Goal: Information Seeking & Learning: Learn about a topic

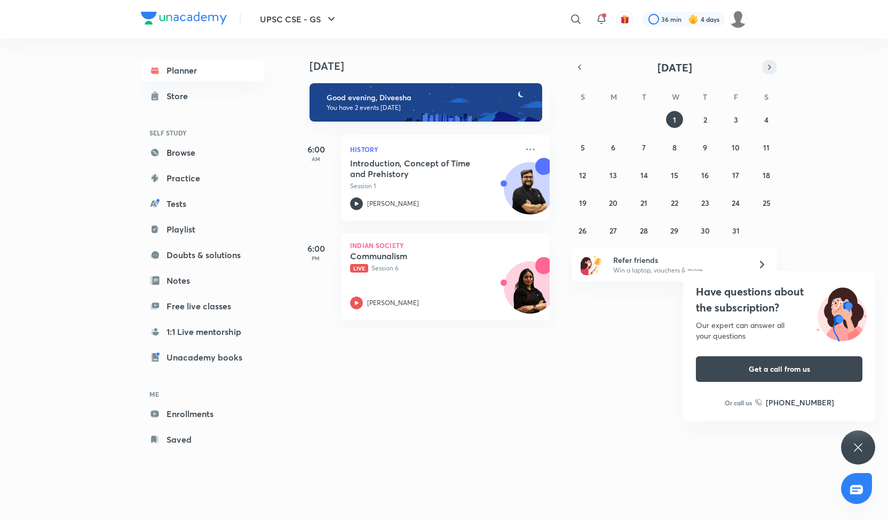
click at [768, 67] on icon "button" at bounding box center [769, 67] width 9 height 10
click at [579, 67] on icon "button" at bounding box center [579, 67] width 9 height 10
click at [704, 121] on abbr "2" at bounding box center [705, 120] width 4 height 10
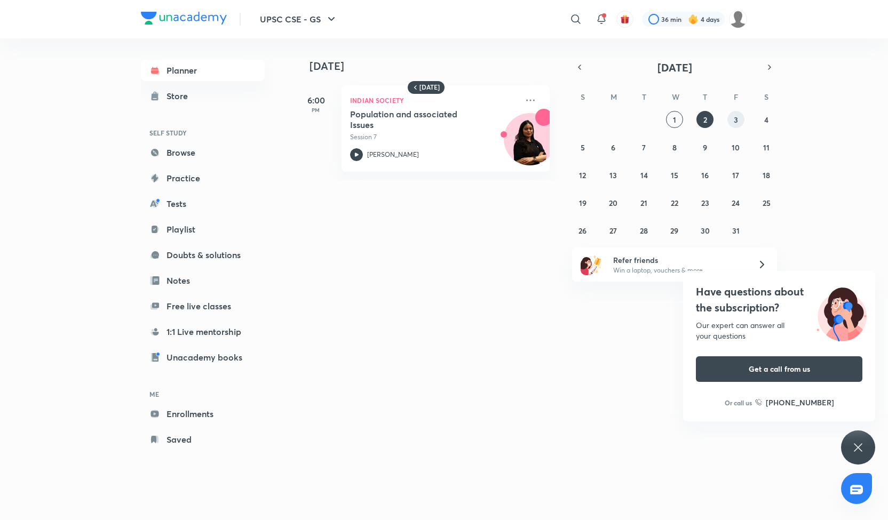
click at [733, 121] on abbr "3" at bounding box center [735, 120] width 4 height 10
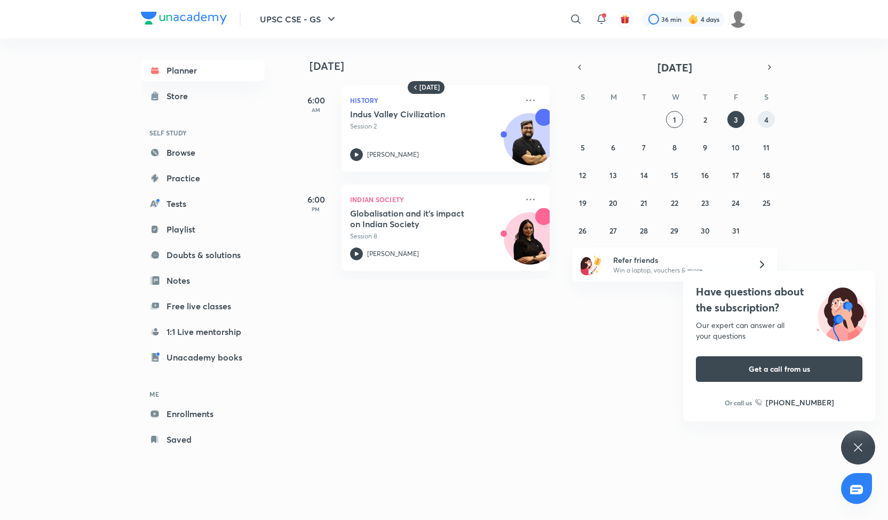
click at [771, 118] on button "4" at bounding box center [765, 119] width 17 height 17
click at [584, 150] on abbr "5" at bounding box center [582, 147] width 4 height 10
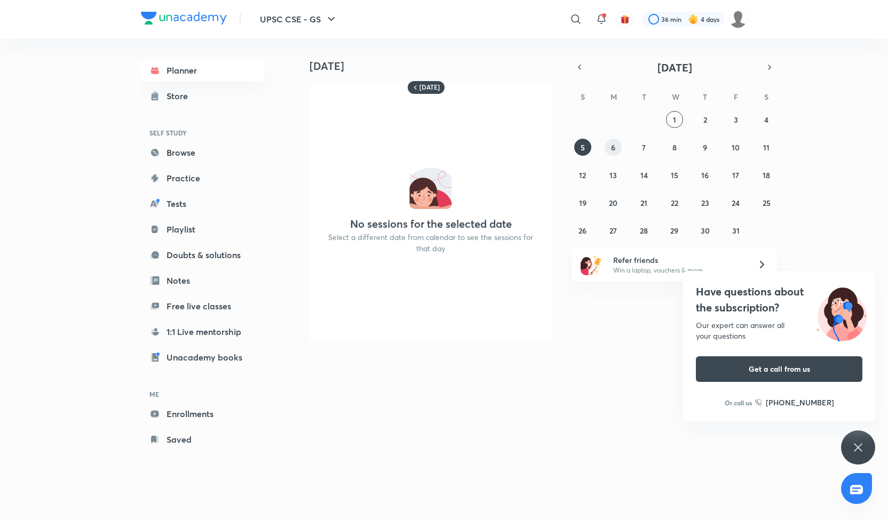
click at [611, 146] on abbr "6" at bounding box center [613, 147] width 4 height 10
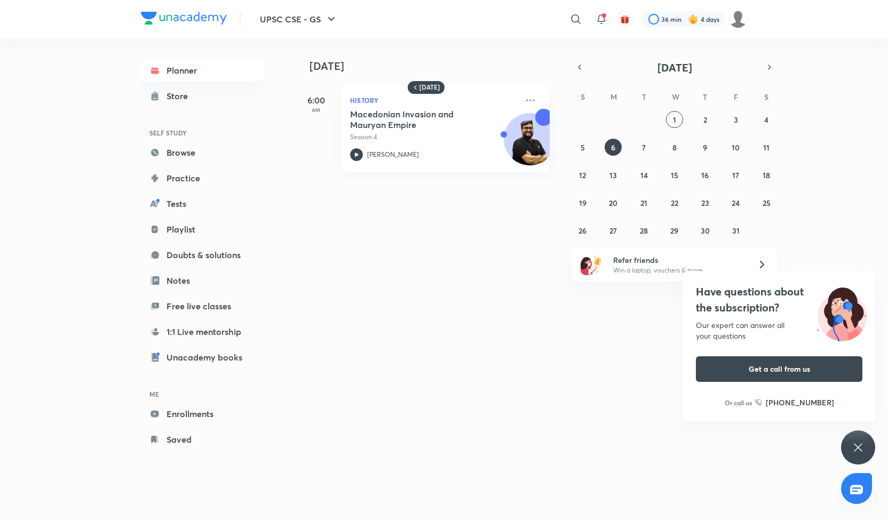
click at [632, 146] on div "28 29 30 1 2 3 4 5 6 7 8 9 10 11 12 13 14 15 16 17 18 19 20 21 22 23 24 25 26 2…" at bounding box center [674, 175] width 205 height 128
click at [642, 147] on abbr "7" at bounding box center [644, 147] width 4 height 10
click at [673, 147] on abbr "8" at bounding box center [674, 147] width 4 height 10
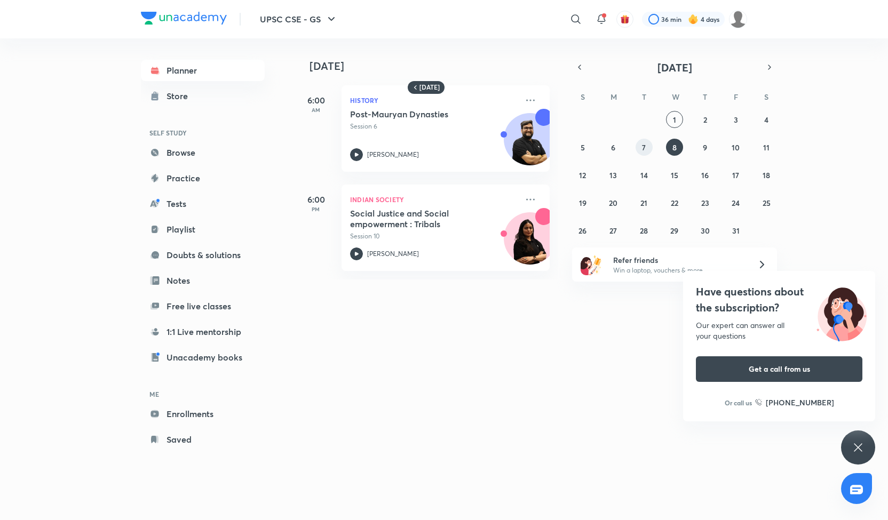
click at [645, 146] on button "7" at bounding box center [643, 147] width 17 height 17
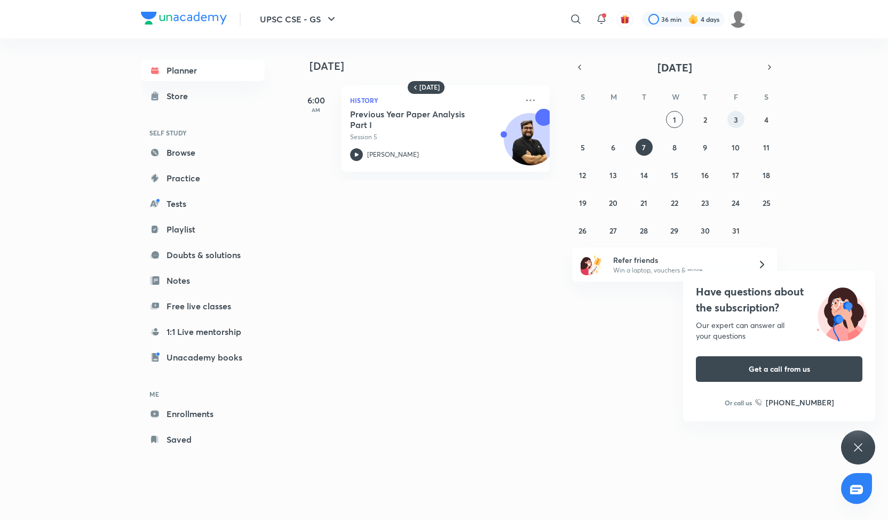
click at [730, 114] on button "3" at bounding box center [735, 119] width 17 height 17
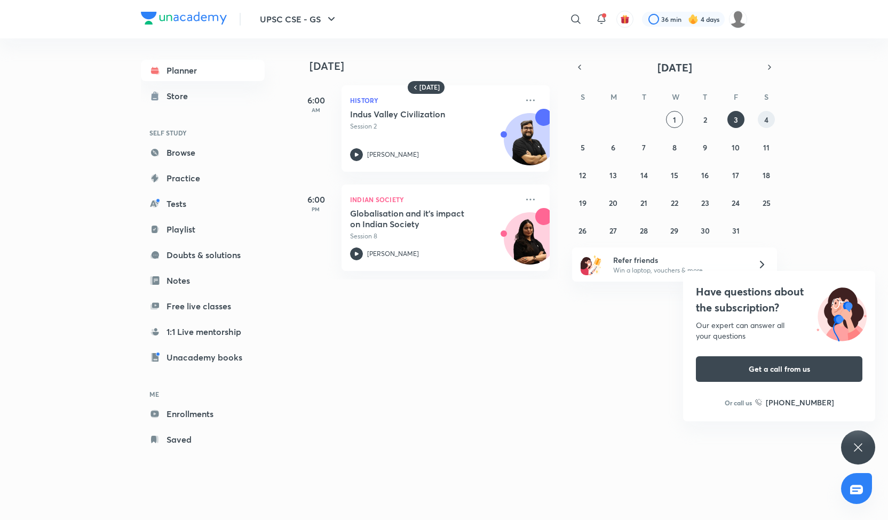
click at [765, 115] on abbr "4" at bounding box center [766, 120] width 4 height 10
click at [649, 148] on button "7" at bounding box center [643, 147] width 17 height 17
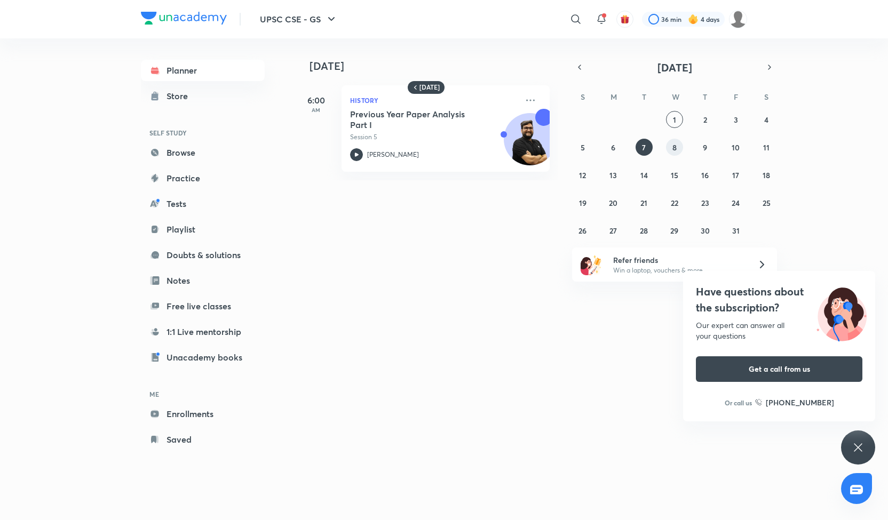
click at [669, 147] on button "8" at bounding box center [674, 147] width 17 height 17
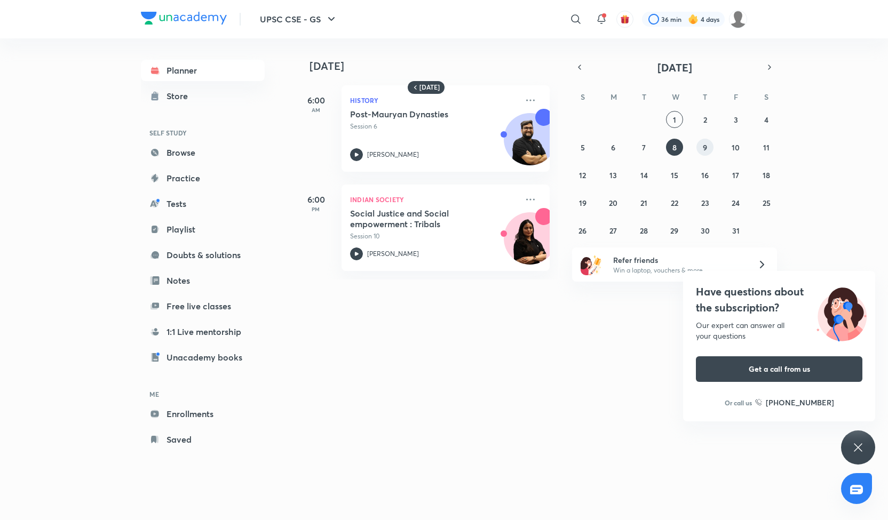
click at [700, 150] on button "9" at bounding box center [704, 147] width 17 height 17
click at [727, 149] on div "28 29 30 1 2 3 4 5 6 7 8 9 10 11 12 13 14 15 16 17 18 19 20 21 22 23 24 25 26 2…" at bounding box center [674, 175] width 205 height 128
click at [743, 146] on button "10" at bounding box center [735, 147] width 17 height 17
click at [767, 147] on abbr "11" at bounding box center [766, 147] width 6 height 10
click at [587, 173] on button "12" at bounding box center [582, 174] width 17 height 17
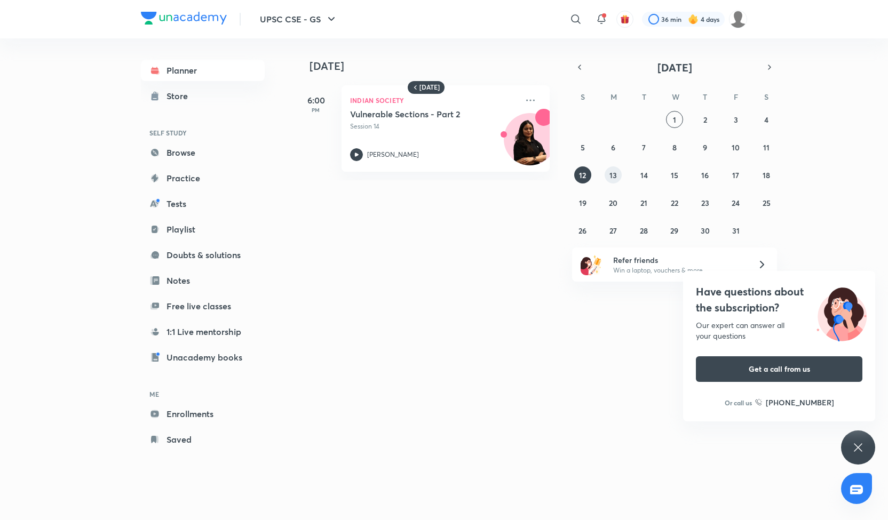
click at [616, 175] on abbr "13" at bounding box center [612, 175] width 7 height 10
